Goal: Task Accomplishment & Management: Use online tool/utility

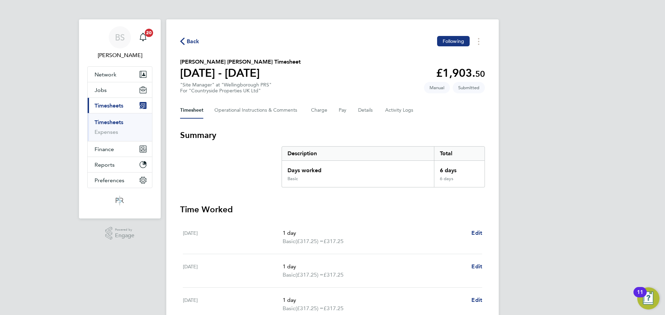
click at [100, 120] on link "Timesheets" at bounding box center [108, 122] width 29 height 7
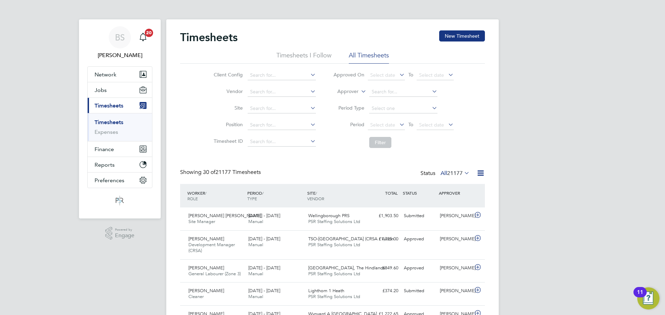
click at [359, 92] on icon at bounding box center [359, 90] width 0 height 6
click at [354, 96] on li "Worker" at bounding box center [341, 99] width 34 height 9
click at [390, 90] on input at bounding box center [403, 92] width 68 height 10
click at [378, 92] on input at bounding box center [403, 92] width 68 height 10
type input "[PERSON_NAME]"
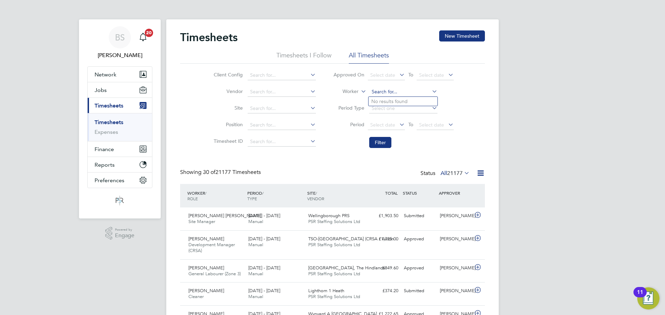
click at [378, 92] on input at bounding box center [403, 92] width 68 height 10
type input "Adi-[PERSON_NAME]"
drag, startPoint x: 373, startPoint y: 134, endPoint x: 375, endPoint y: 141, distance: 7.1
click at [375, 141] on li "Filter" at bounding box center [393, 143] width 138 height 18
click at [375, 141] on button "Filter" at bounding box center [380, 142] width 22 height 11
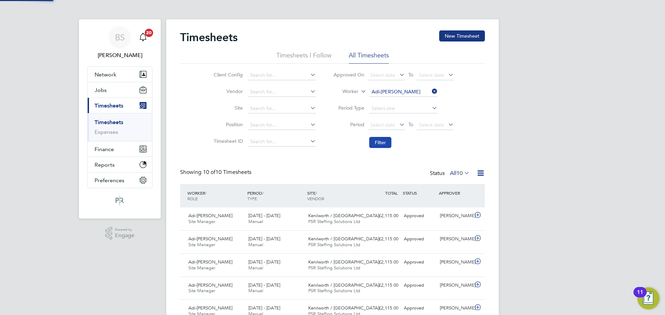
scroll to position [18, 60]
click at [101, 86] on button "Jobs" at bounding box center [120, 89] width 64 height 15
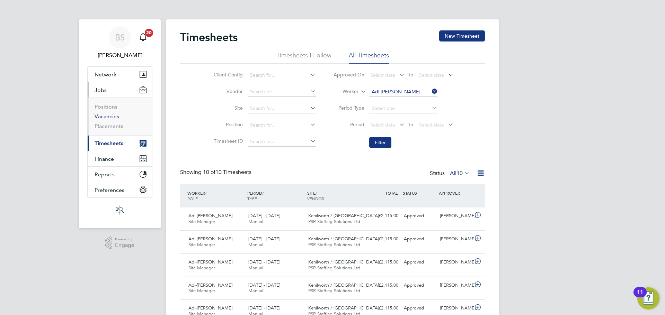
click at [107, 116] on link "Vacancies" at bounding box center [106, 116] width 25 height 7
